Goal: Information Seeking & Learning: Learn about a topic

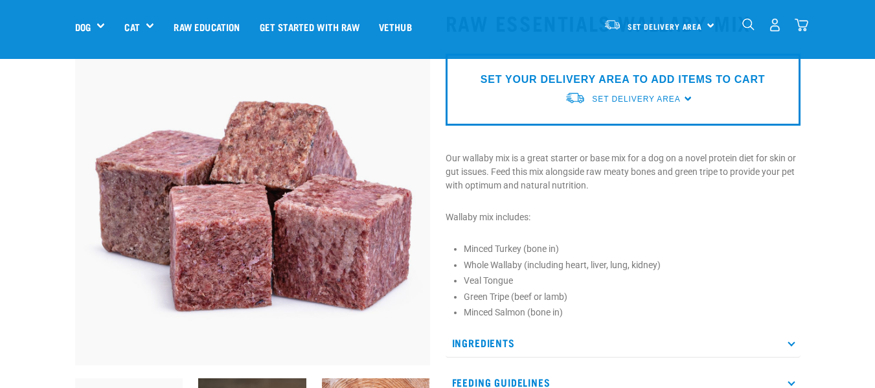
scroll to position [84, 0]
drag, startPoint x: 466, startPoint y: 220, endPoint x: 789, endPoint y: 215, distance: 323.1
click at [789, 215] on p "Wallaby mix includes:" at bounding box center [622, 218] width 355 height 14
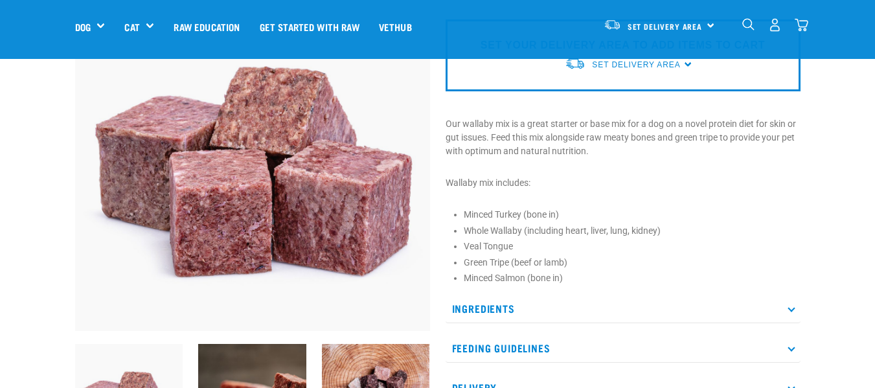
scroll to position [119, 0]
drag, startPoint x: 526, startPoint y: 240, endPoint x: 468, endPoint y: 249, distance: 58.3
click at [468, 249] on li "Veal Tongue" at bounding box center [632, 246] width 337 height 14
click at [636, 238] on ul "Minced Turkey (bone in) Whole Wallaby (including heart, liver, lung, kidney) Ve…" at bounding box center [632, 245] width 337 height 77
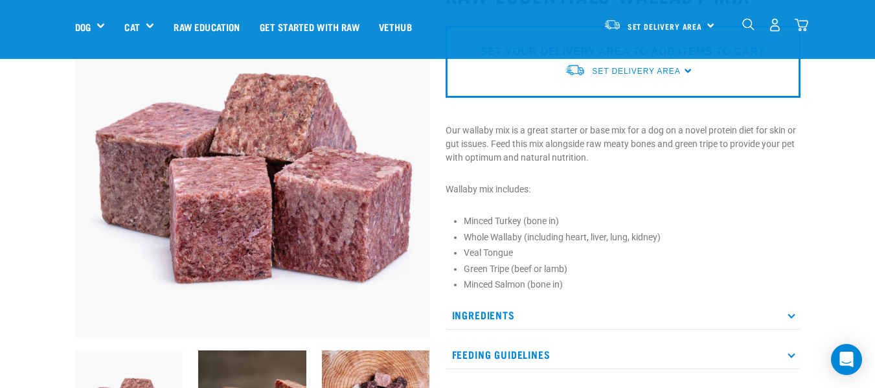
scroll to position [113, 0]
drag, startPoint x: 573, startPoint y: 275, endPoint x: 418, endPoint y: 291, distance: 155.6
click at [418, 291] on div "Raw Essentials Wallaby Mix" at bounding box center [437, 215] width 741 height 503
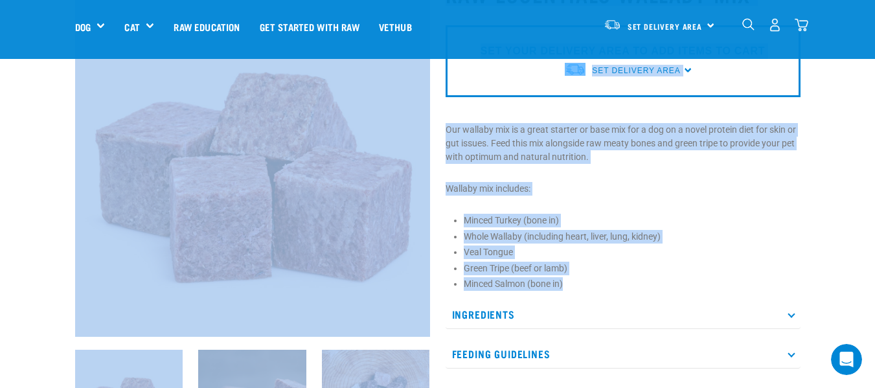
scroll to position [0, 0]
click at [418, 291] on img at bounding box center [252, 159] width 355 height 355
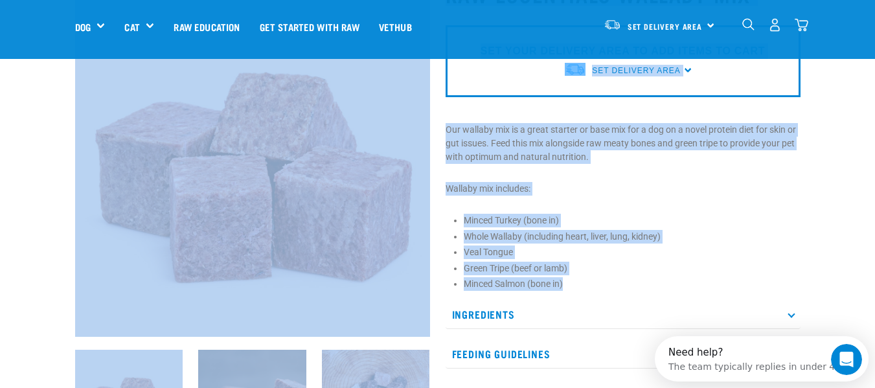
click at [649, 267] on li "Green Tripe (beef or lamb)" at bounding box center [632, 269] width 337 height 14
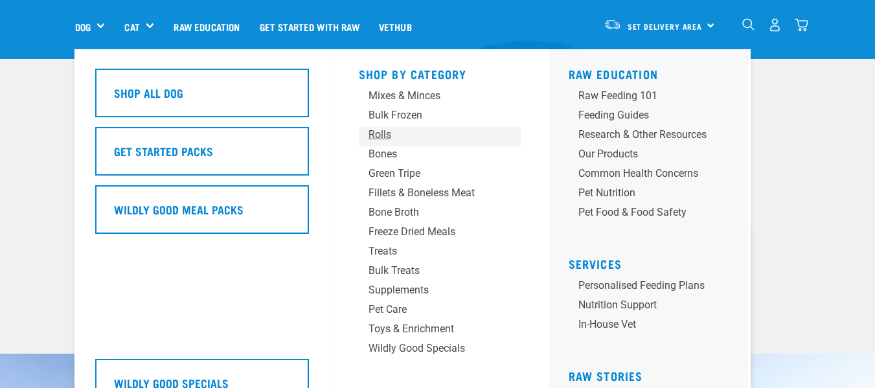
scroll to position [87, 0]
click at [431, 113] on div "Bulk Frozen" at bounding box center [428, 115] width 121 height 16
